Goal: Book appointment/travel/reservation

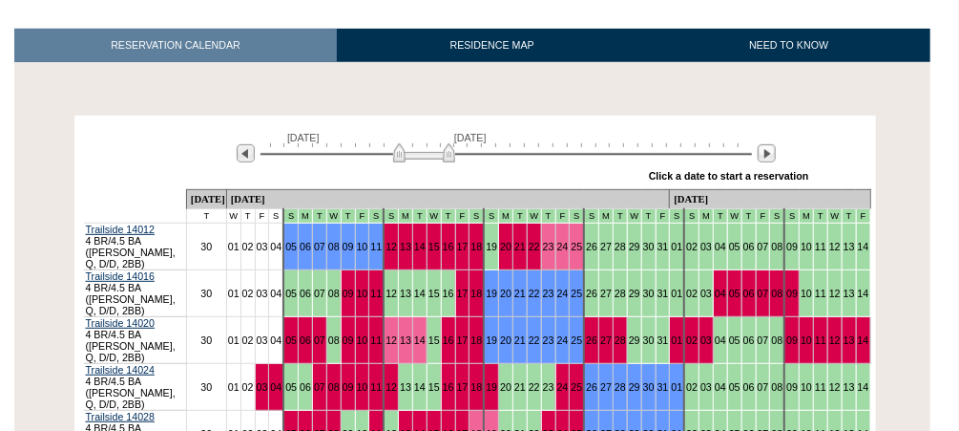
scroll to position [282, 0]
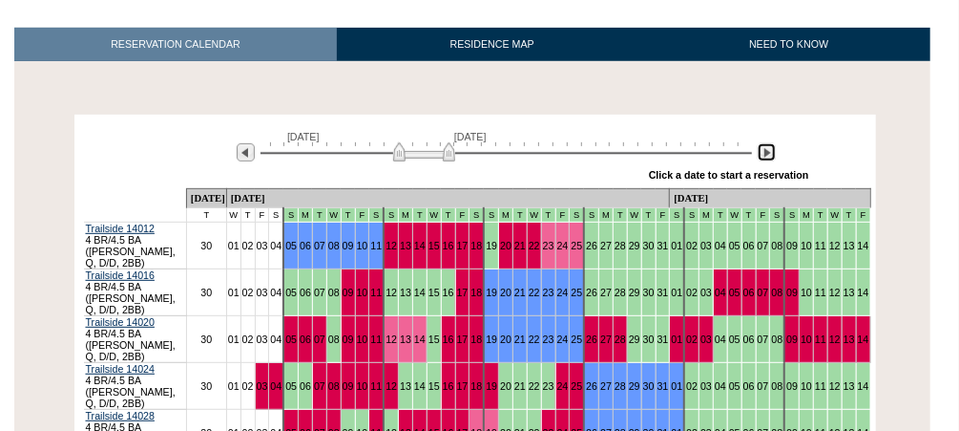
click at [770, 153] on img at bounding box center [767, 152] width 18 height 18
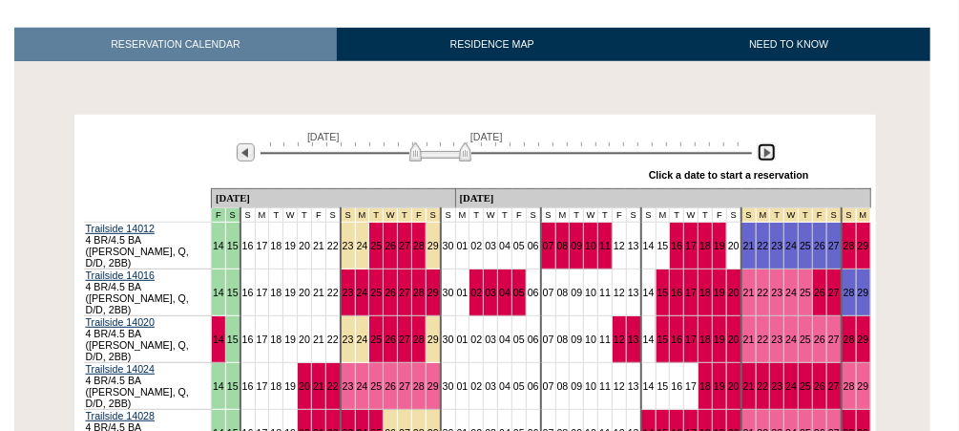
click at [770, 153] on img at bounding box center [767, 152] width 18 height 18
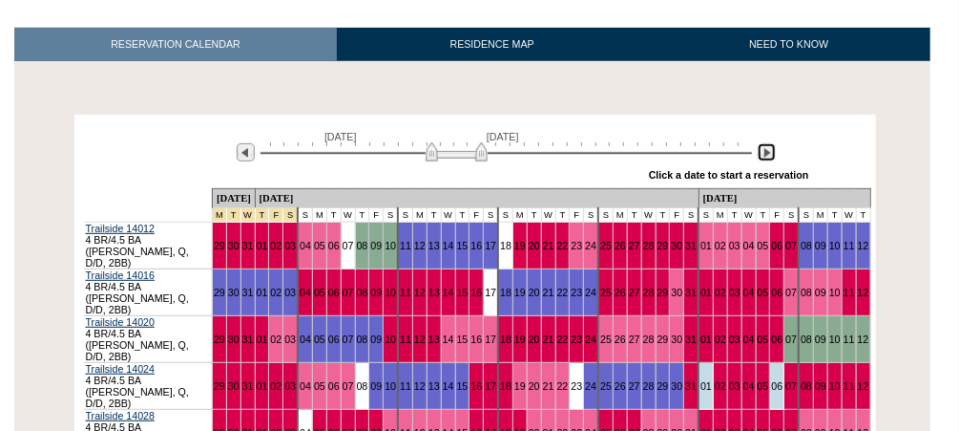
click at [770, 153] on img at bounding box center [767, 152] width 18 height 18
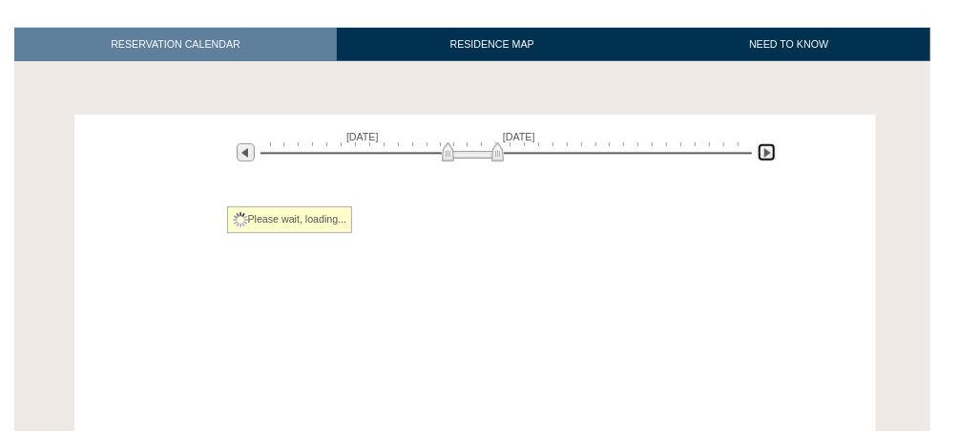
click at [770, 153] on img at bounding box center [767, 152] width 18 height 18
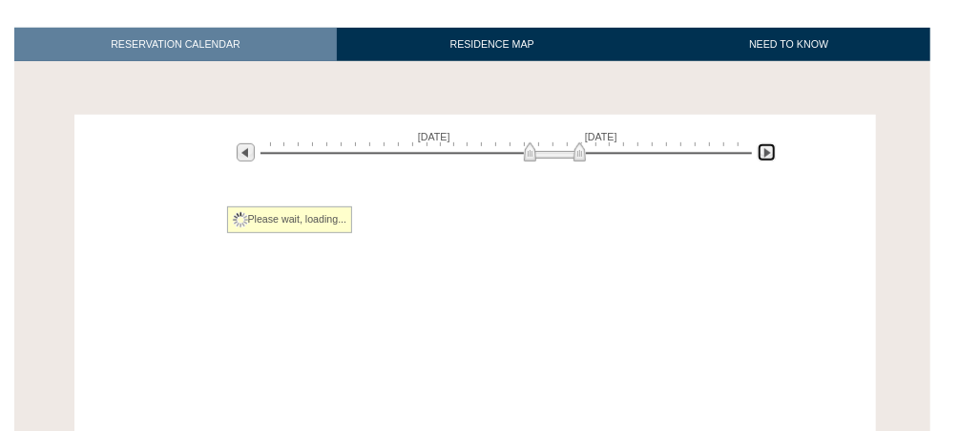
click at [770, 153] on img at bounding box center [767, 152] width 18 height 18
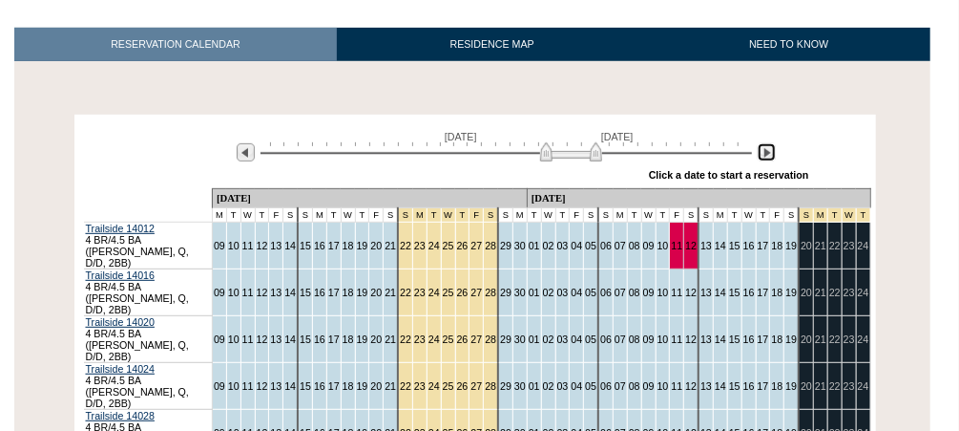
click at [770, 153] on img at bounding box center [767, 152] width 18 height 18
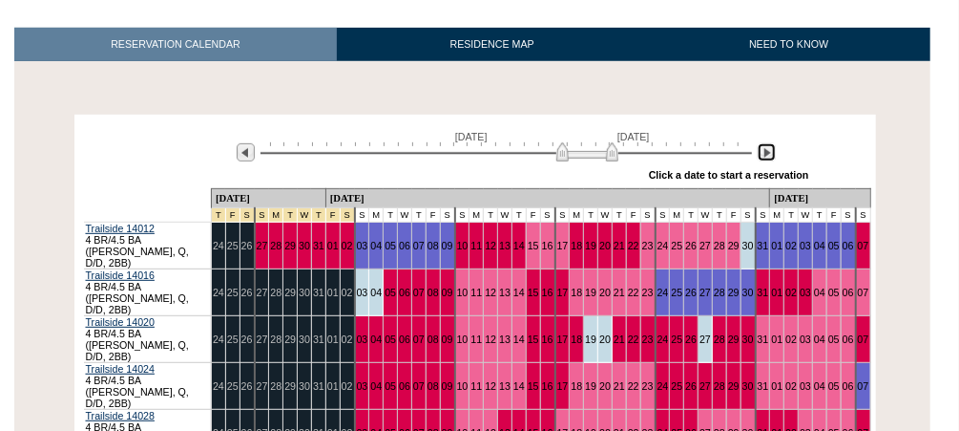
click at [770, 153] on img at bounding box center [767, 152] width 18 height 18
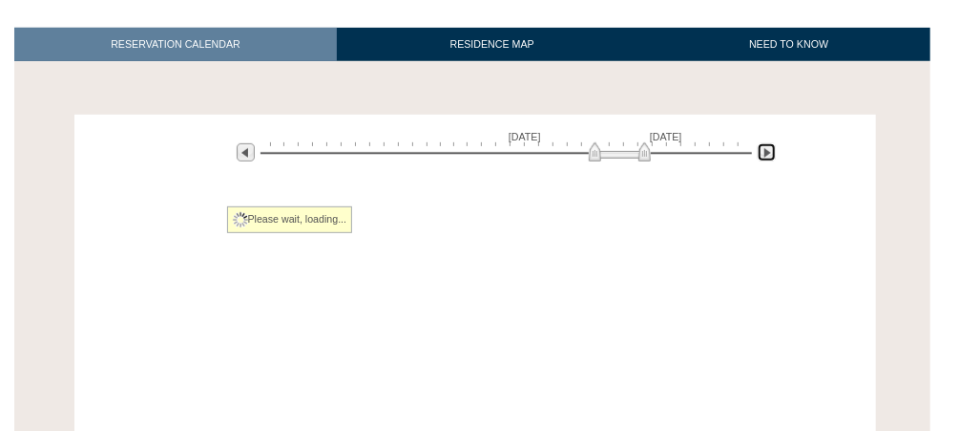
click at [770, 153] on img at bounding box center [767, 152] width 18 height 18
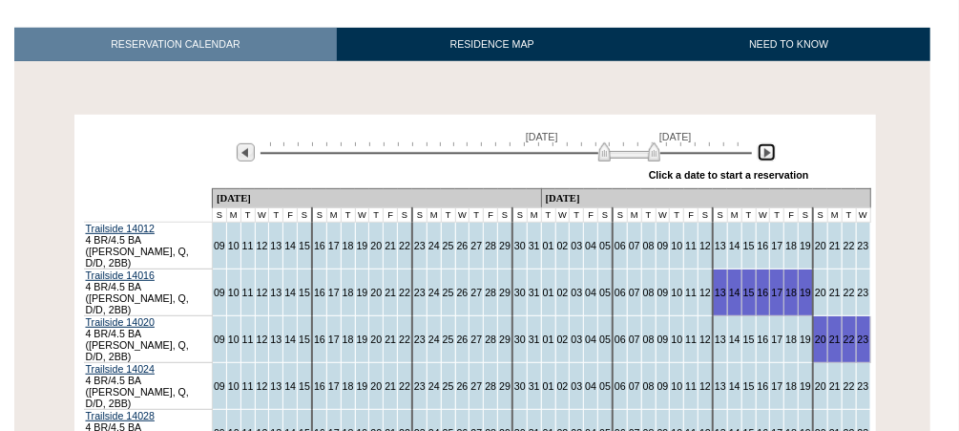
click at [645, 156] on img at bounding box center [630, 151] width 62 height 19
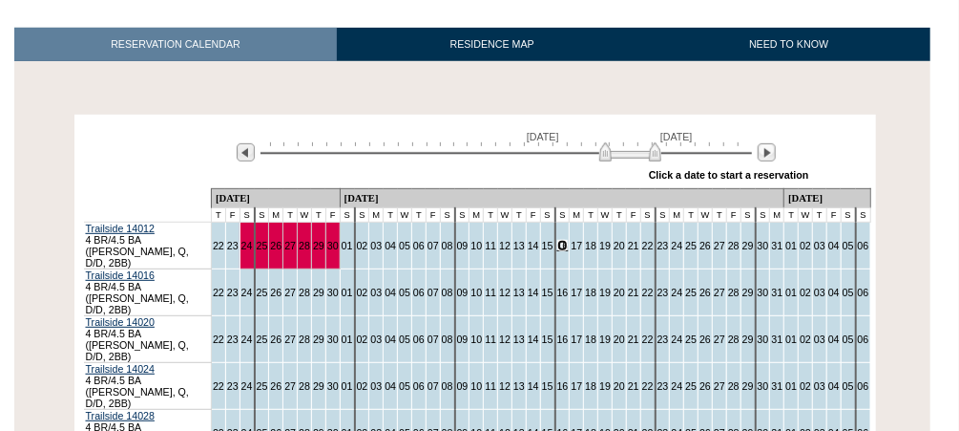
click at [558, 240] on link "16" at bounding box center [563, 245] width 11 height 11
